Goal: Transaction & Acquisition: Subscribe to service/newsletter

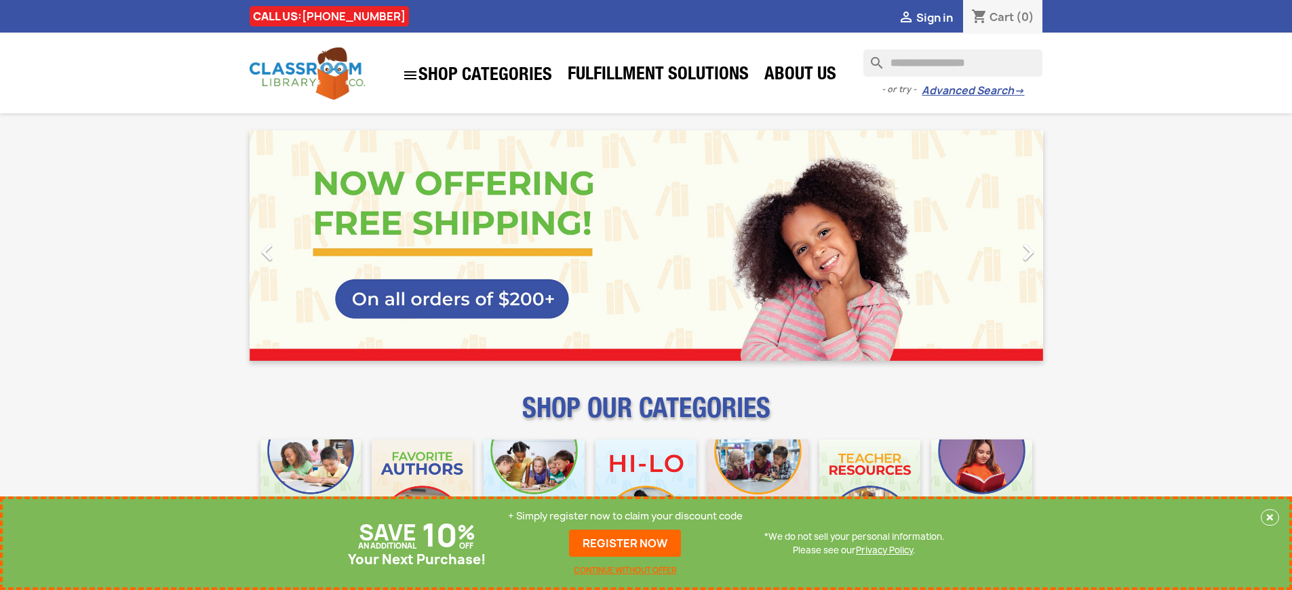
click at [629, 516] on p "+ Simply register now to claim your discount code" at bounding box center [625, 516] width 235 height 14
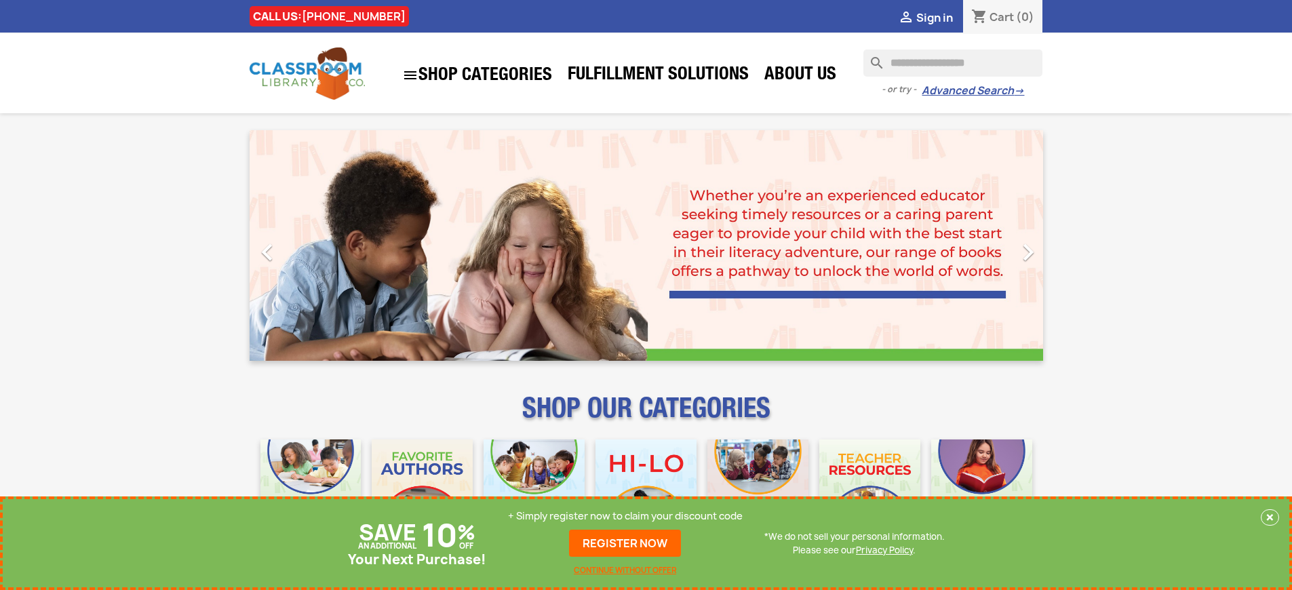
click at [629, 516] on p "+ Simply register now to claim your discount code" at bounding box center [625, 516] width 235 height 14
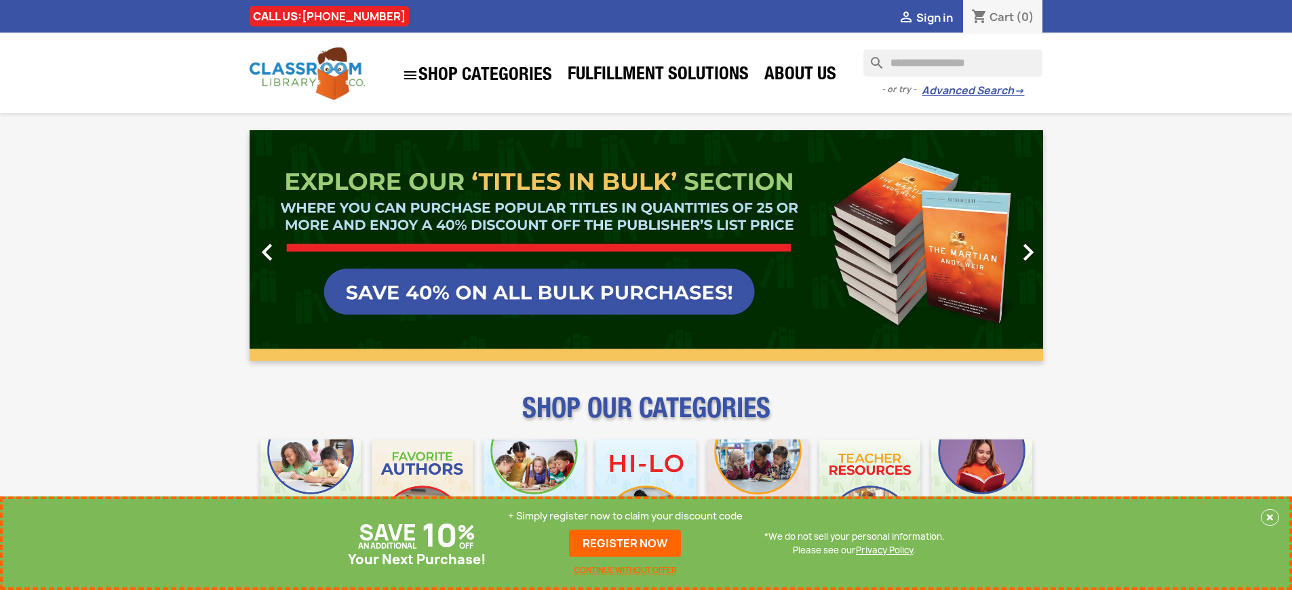
click at [629, 516] on p "+ Simply register now to claim your discount code" at bounding box center [625, 516] width 235 height 14
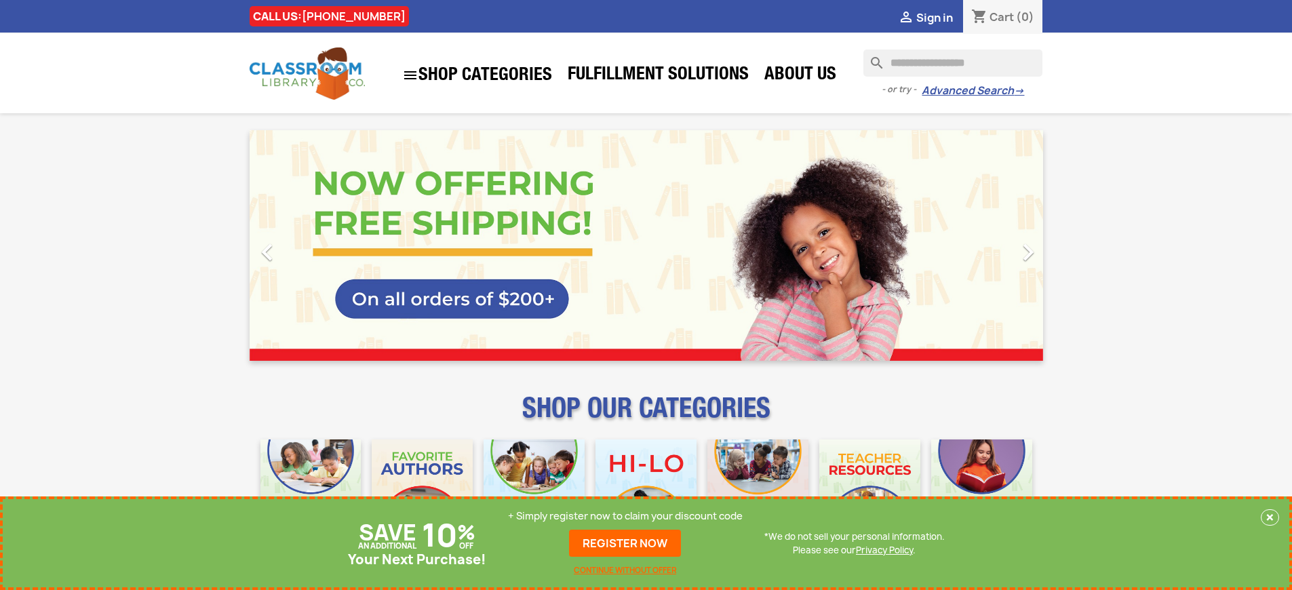
click at [629, 516] on p "+ Simply register now to claim your discount code" at bounding box center [625, 516] width 235 height 14
click at [629, 543] on link "REGISTER NOW" at bounding box center [625, 543] width 112 height 27
click at [629, 516] on p "+ Simply register now to claim your discount code" at bounding box center [625, 516] width 235 height 14
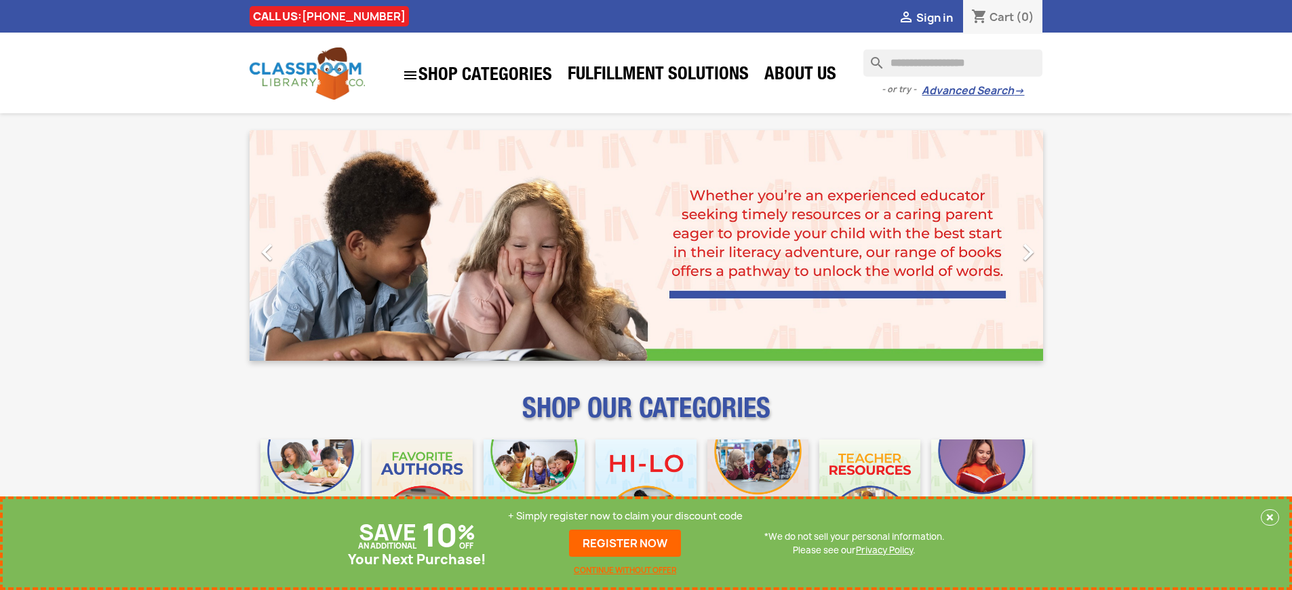
click at [629, 516] on p "+ Simply register now to claim your discount code" at bounding box center [625, 516] width 235 height 14
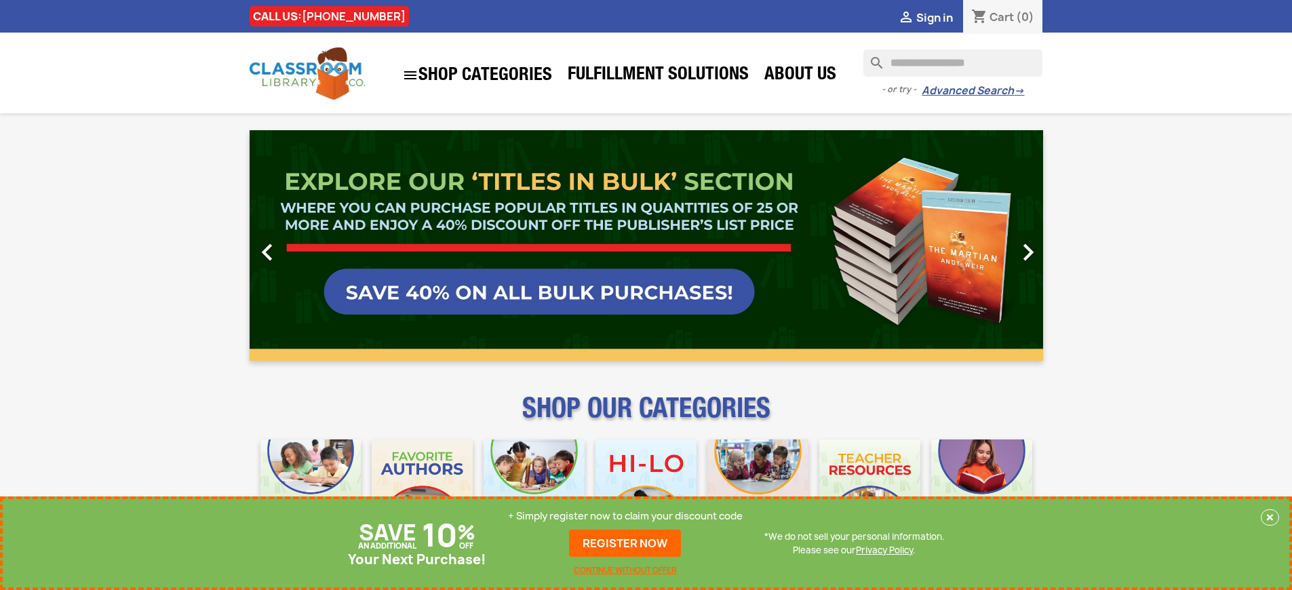
click at [629, 516] on p "+ Simply register now to claim your discount code" at bounding box center [625, 516] width 235 height 14
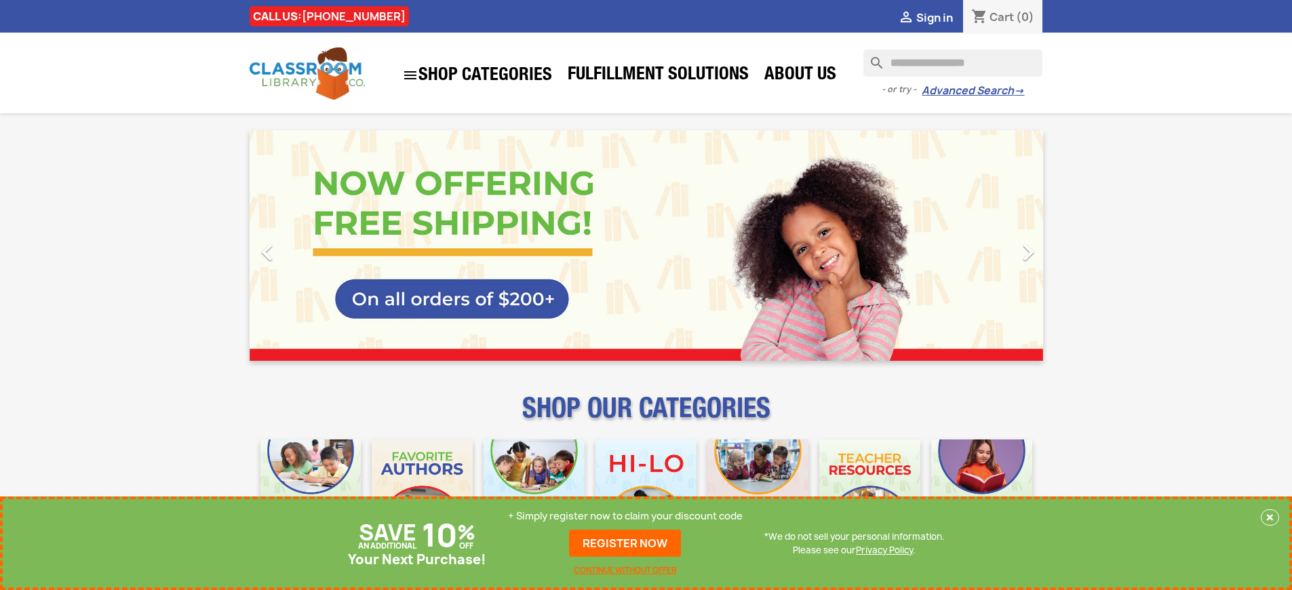
click at [629, 516] on p "+ Simply register now to claim your discount code" at bounding box center [625, 516] width 235 height 14
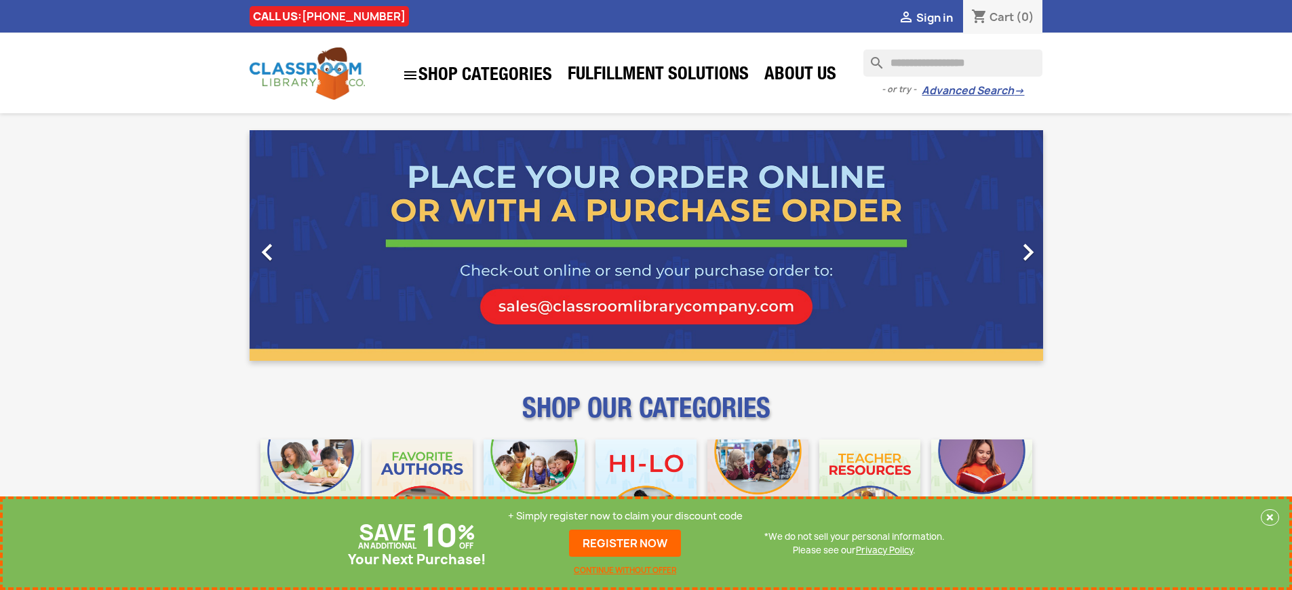
click at [629, 516] on p "+ Simply register now to claim your discount code" at bounding box center [625, 516] width 235 height 14
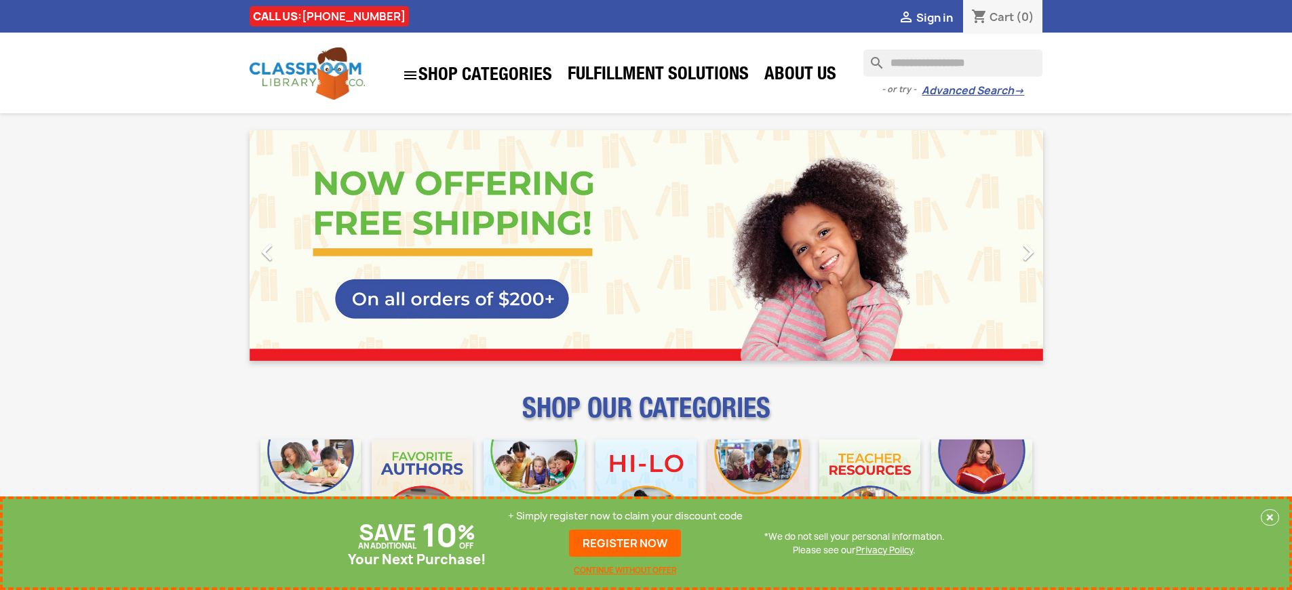
click at [629, 516] on p "+ Simply register now to claim your discount code" at bounding box center [625, 516] width 235 height 14
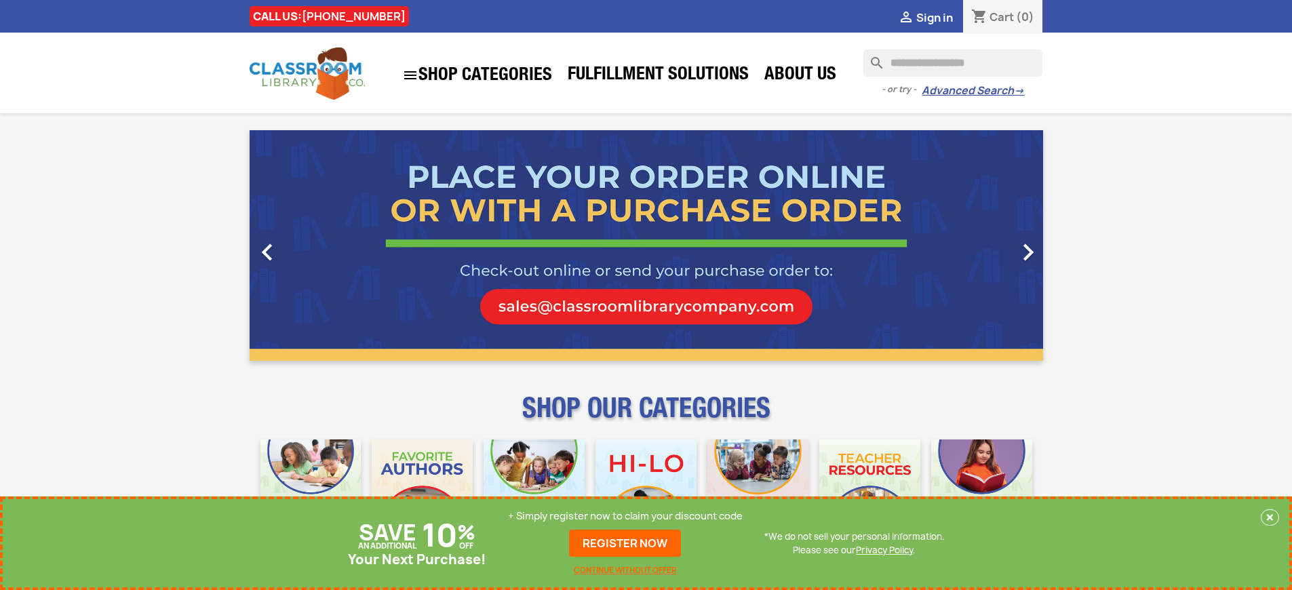
click at [629, 516] on p "+ Simply register now to claim your discount code" at bounding box center [625, 516] width 235 height 14
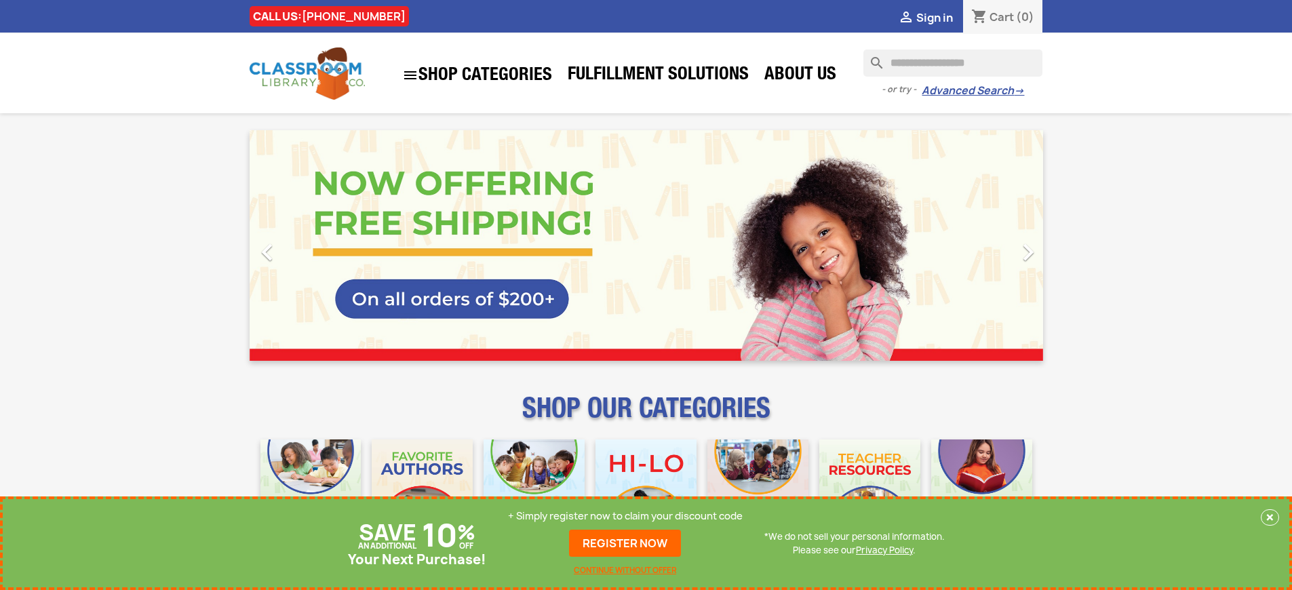
click at [629, 516] on p "+ Simply register now to claim your discount code" at bounding box center [625, 516] width 235 height 14
